Goal: Task Accomplishment & Management: Manage account settings

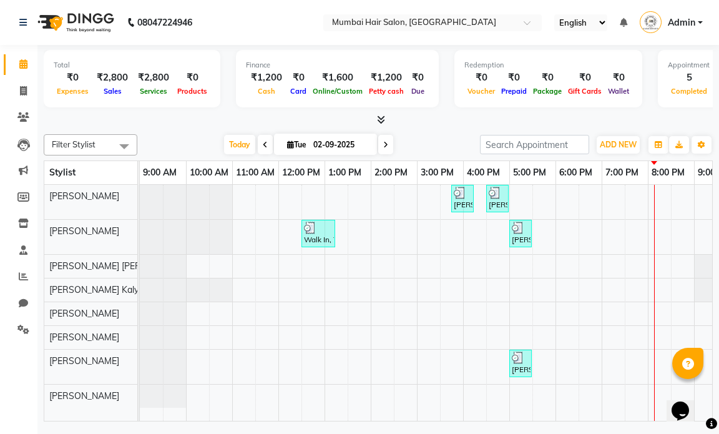
click at [307, 137] on span "[DATE]" at bounding box center [325, 144] width 103 height 21
click at [306, 140] on span "Tue" at bounding box center [297, 144] width 26 height 9
select select "9"
select select "2025"
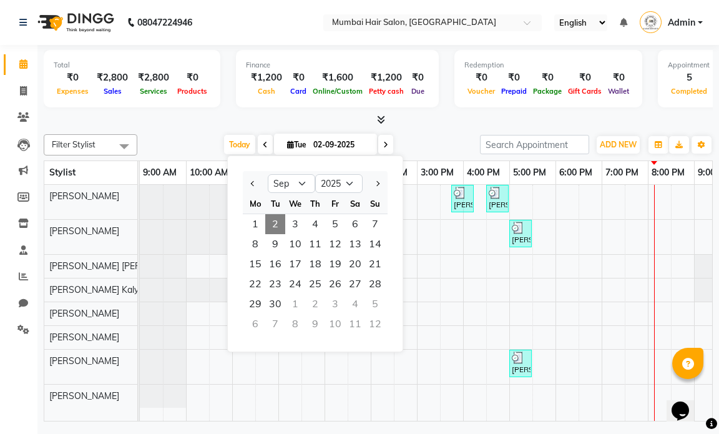
click at [274, 215] on span "2" at bounding box center [275, 224] width 20 height 20
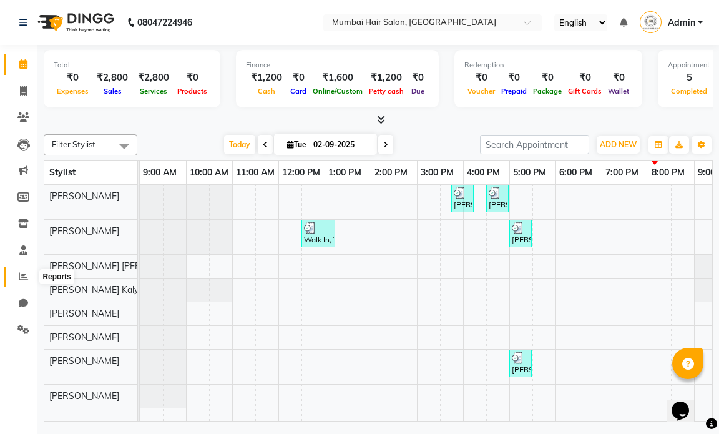
click at [22, 284] on link "Reports" at bounding box center [19, 276] width 30 height 21
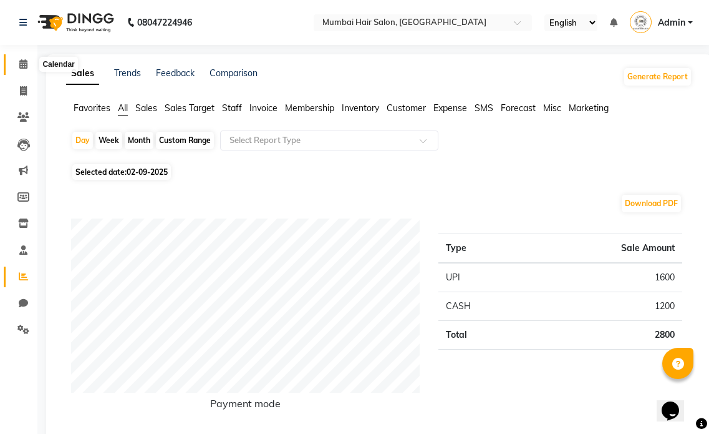
click at [25, 68] on icon at bounding box center [23, 63] width 8 height 9
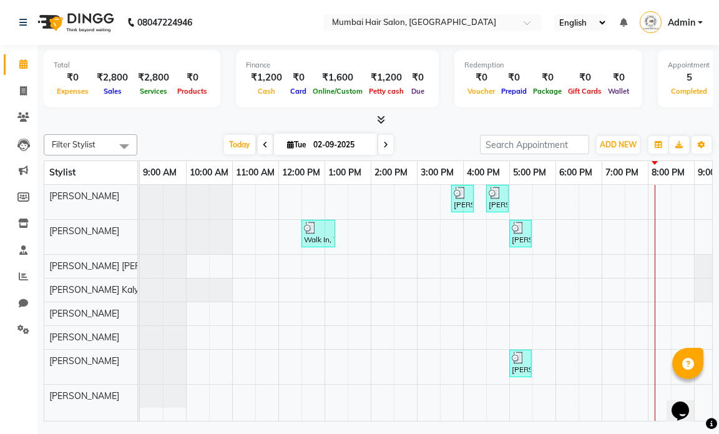
click at [331, 147] on input "02-09-2025" at bounding box center [340, 144] width 62 height 19
select select "9"
select select "2025"
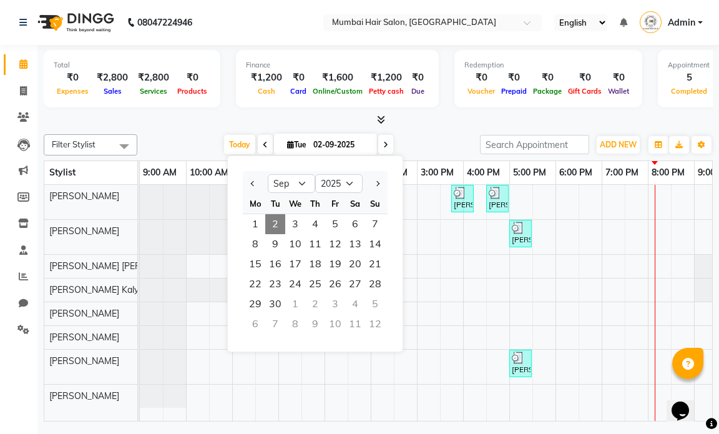
click at [275, 219] on span "2" at bounding box center [275, 224] width 20 height 20
